Goal: Information Seeking & Learning: Find specific fact

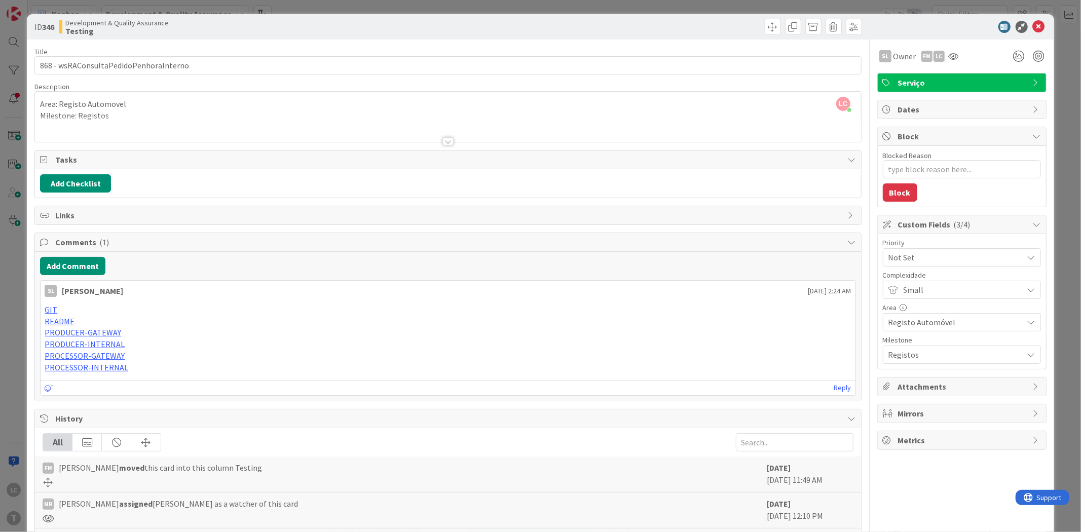
click at [23, 300] on div "ID 346 Development & Quality Assurance Testing Title 38 / 128 868 - wsRAConsult…" at bounding box center [540, 266] width 1081 height 532
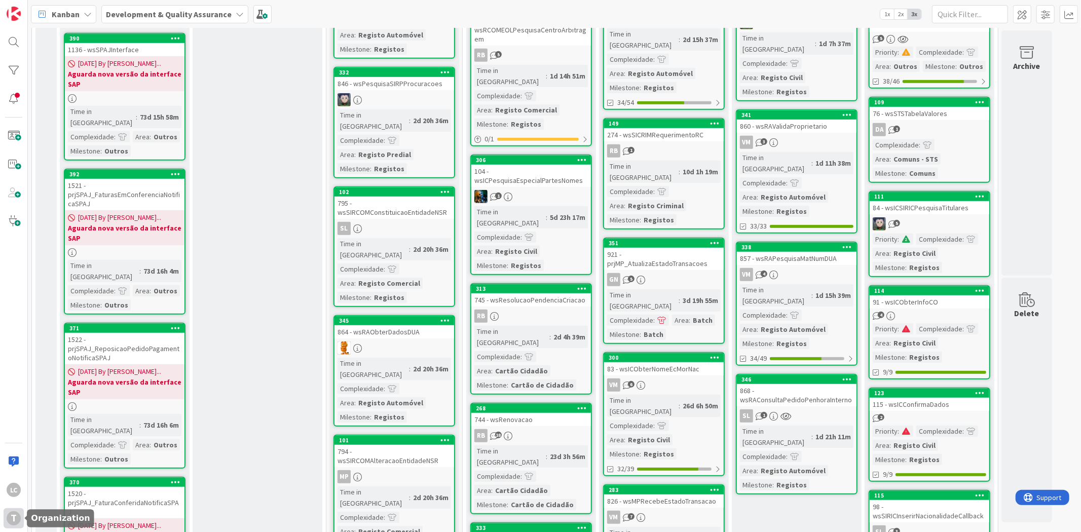
click at [16, 516] on div "T" at bounding box center [14, 518] width 14 height 14
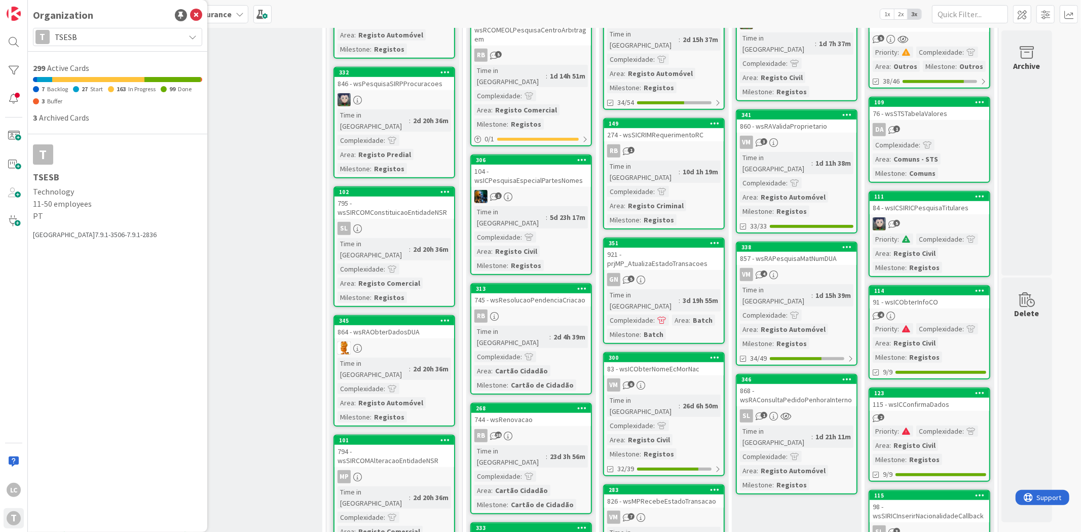
click at [109, 34] on span "TSESB" at bounding box center [117, 37] width 125 height 14
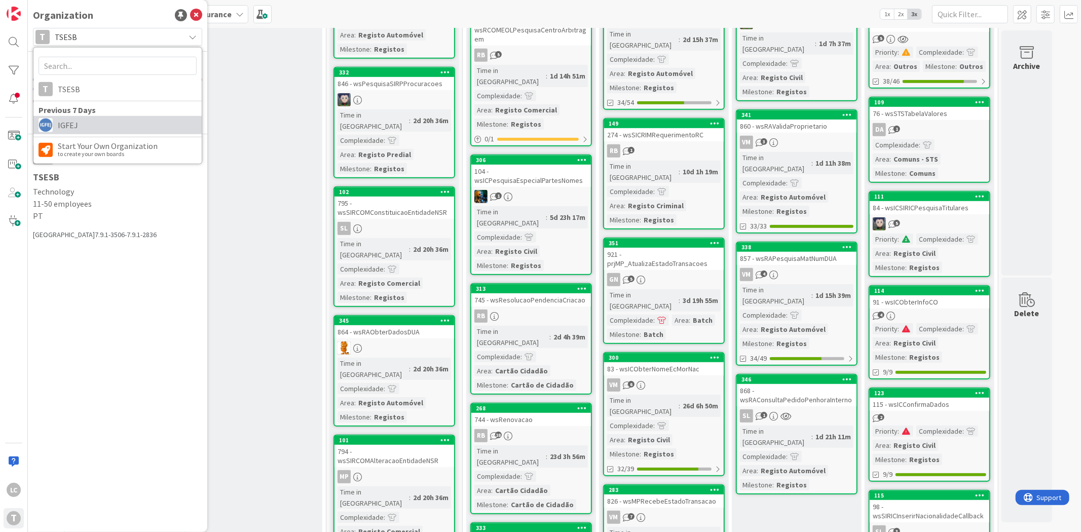
click at [101, 124] on span "IGFEJ" at bounding box center [127, 125] width 139 height 15
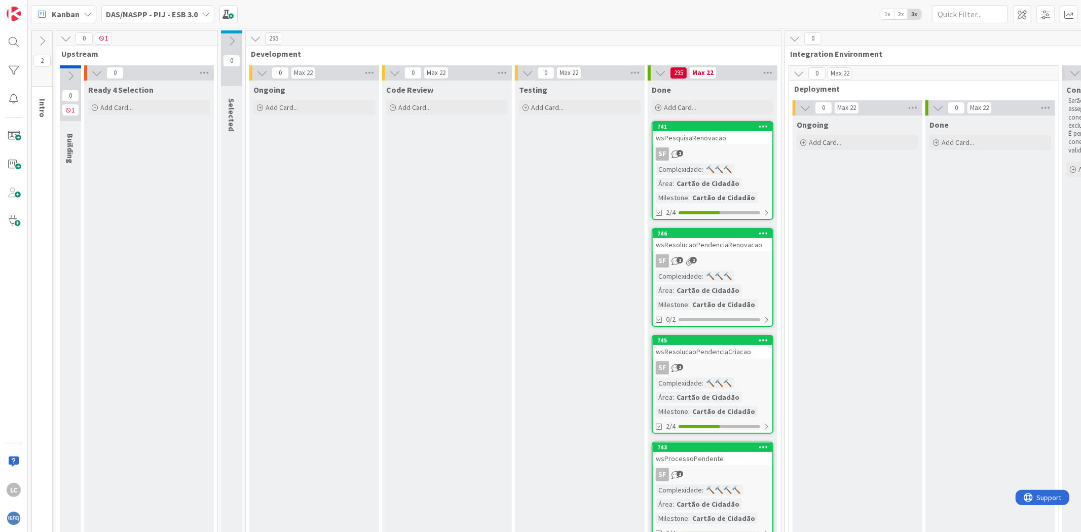
click at [156, 17] on b "DAS/NASPP - PIJ - ESB 3.0" at bounding box center [152, 14] width 92 height 10
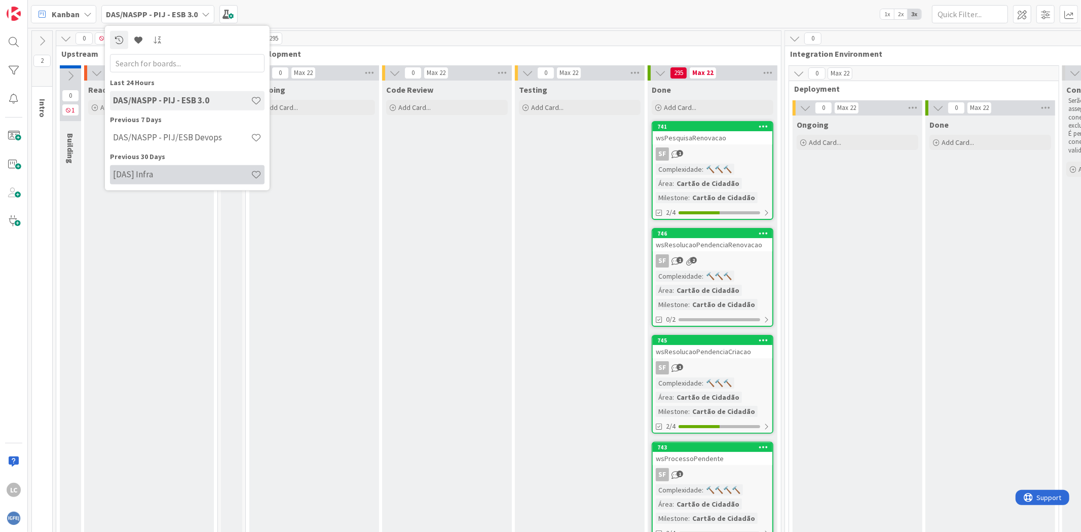
click at [179, 178] on h4 "[DAS] Infra" at bounding box center [182, 174] width 138 height 10
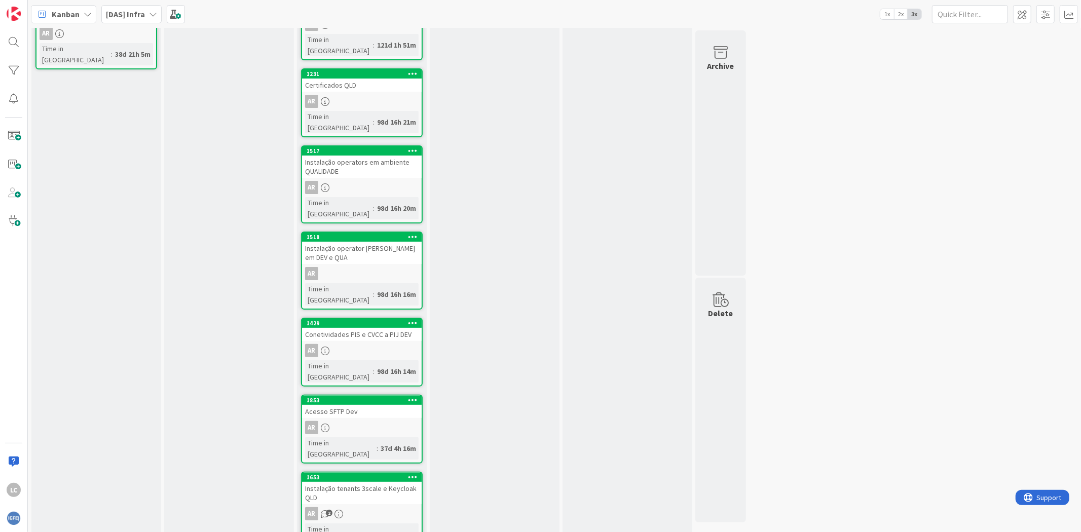
scroll to position [112, 0]
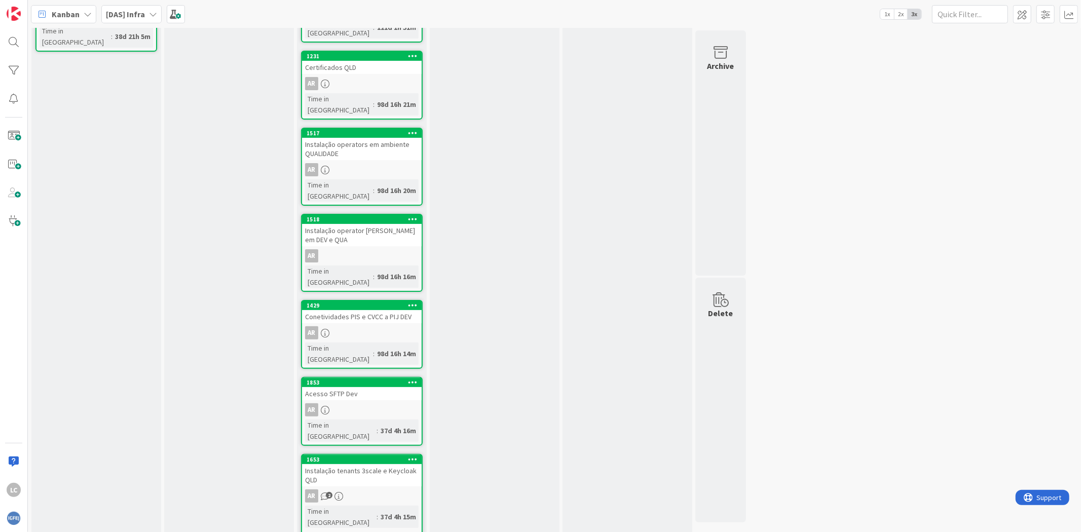
click at [384, 224] on div "Instalação operator [PERSON_NAME] em DEV e QUA" at bounding box center [362, 235] width 120 height 22
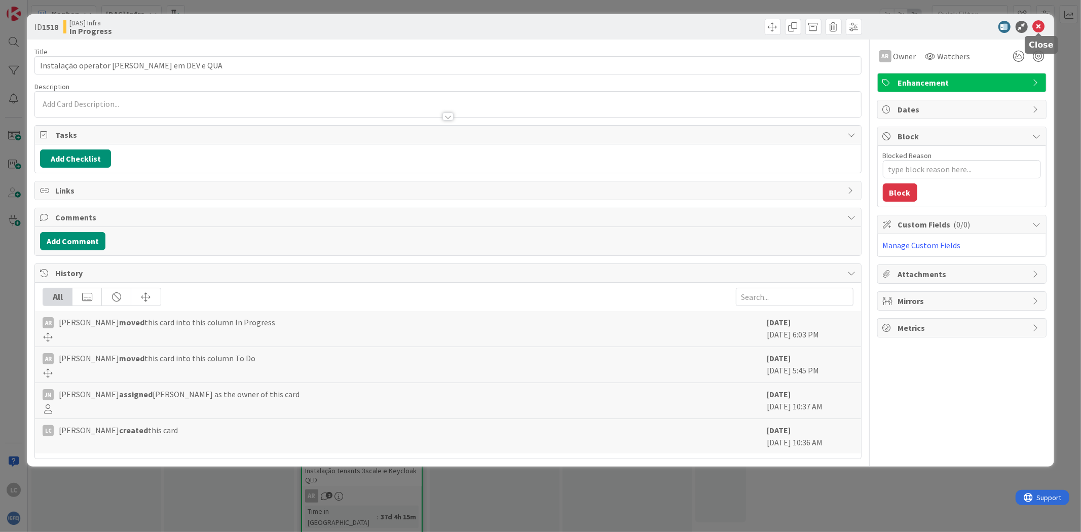
click at [1034, 25] on icon at bounding box center [1039, 27] width 12 height 12
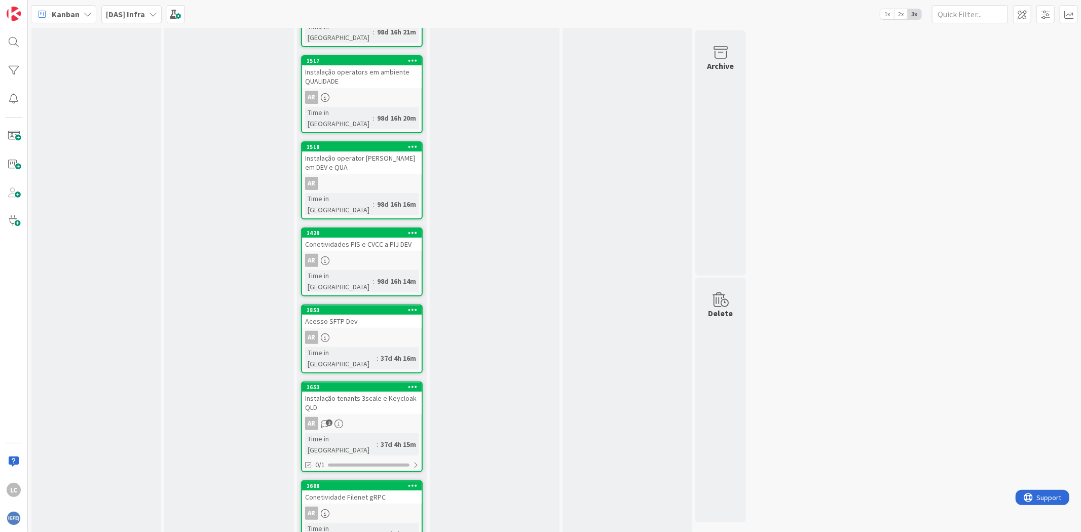
scroll to position [193, 0]
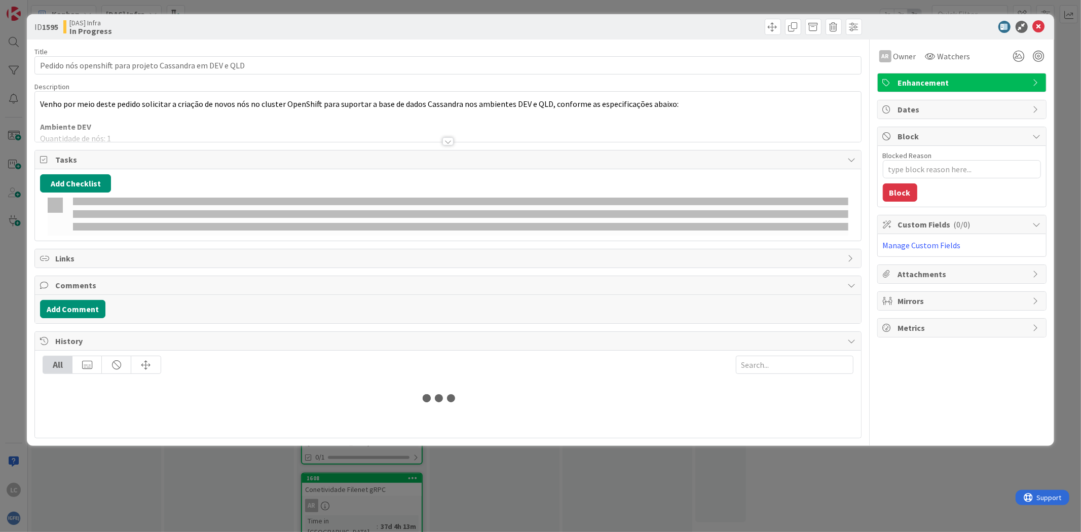
type textarea "x"
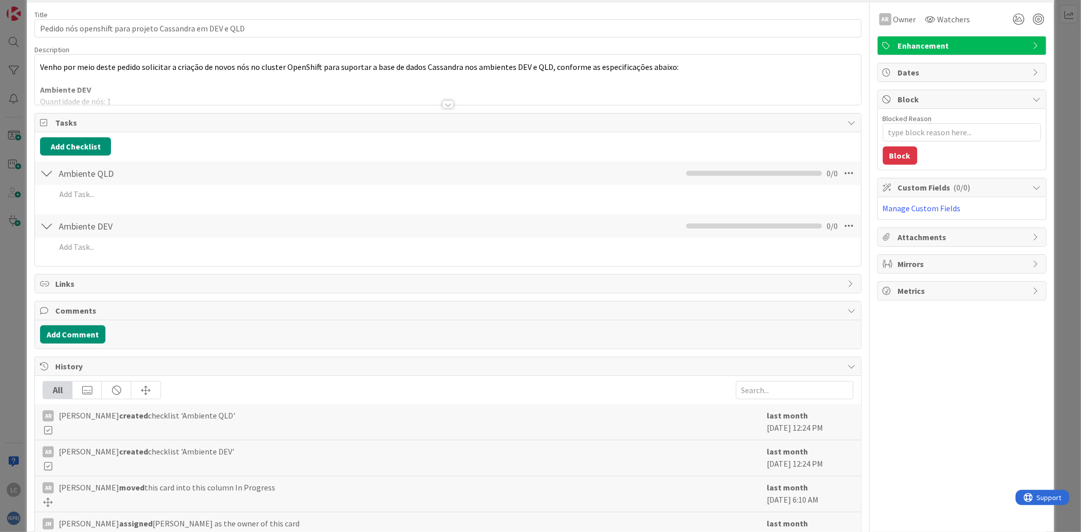
scroll to position [56, 0]
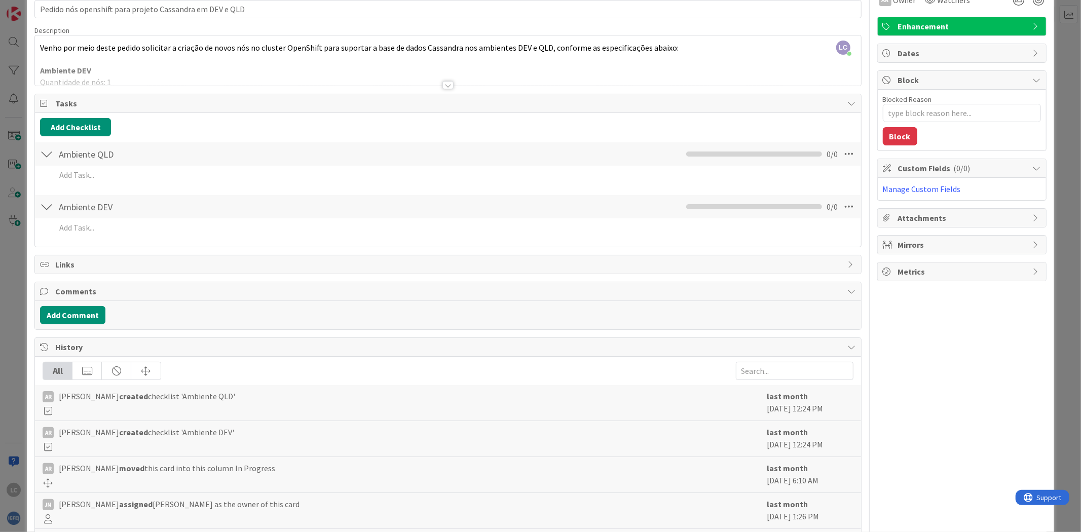
click at [443, 84] on div at bounding box center [447, 85] width 11 height 8
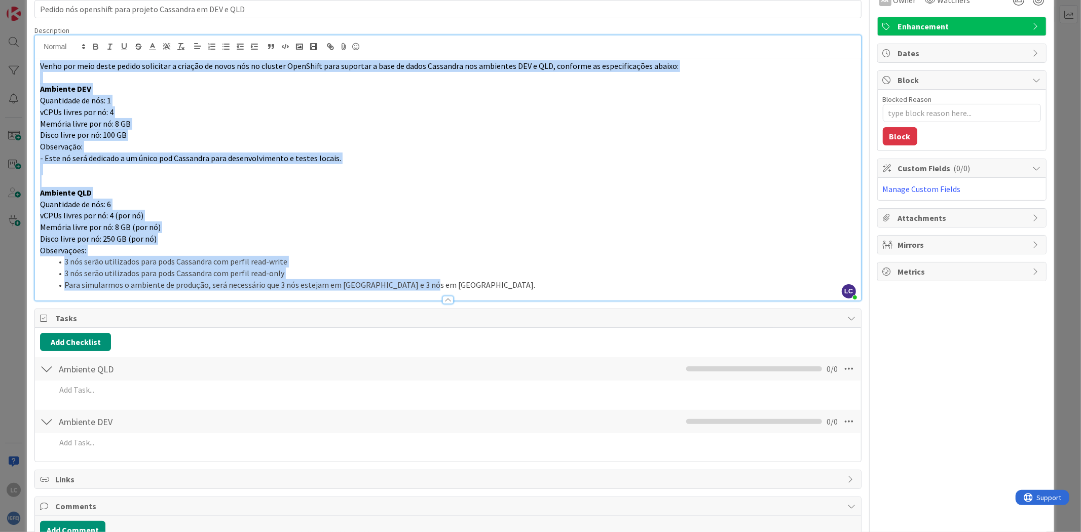
drag, startPoint x: 446, startPoint y: 287, endPoint x: 31, endPoint y: 62, distance: 471.4
click at [31, 62] on div "ID 1595 [DAS] Infra In Progress Title 56 / 128 Pedido nós openshift para projet…" at bounding box center [540, 385] width 1027 height 855
copy div "Venho por meio deste pedido solicitar a criação de novos nós no cluster OpenShi…"
